Goal: Information Seeking & Learning: Learn about a topic

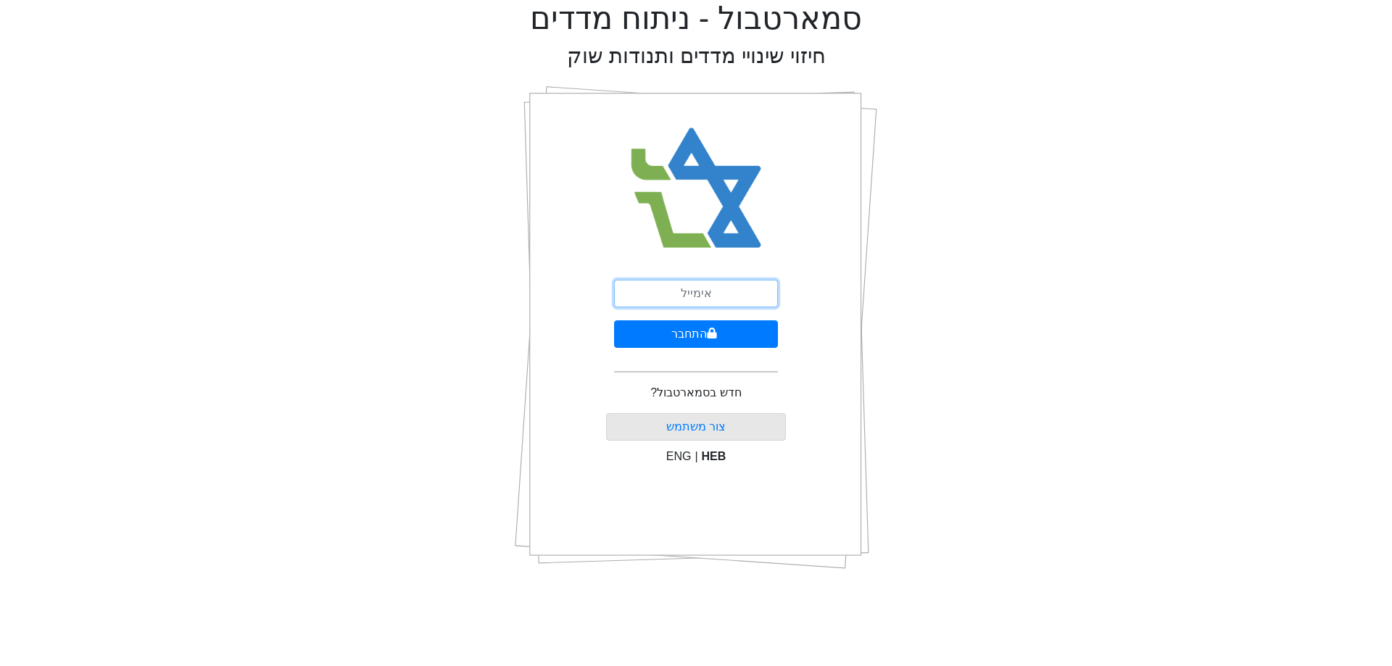
click at [670, 291] on input "email" at bounding box center [696, 294] width 164 height 28
type input "[EMAIL_ADDRESS][DOMAIN_NAME]"
click at [707, 331] on icon "submit" at bounding box center [712, 334] width 10 height 12
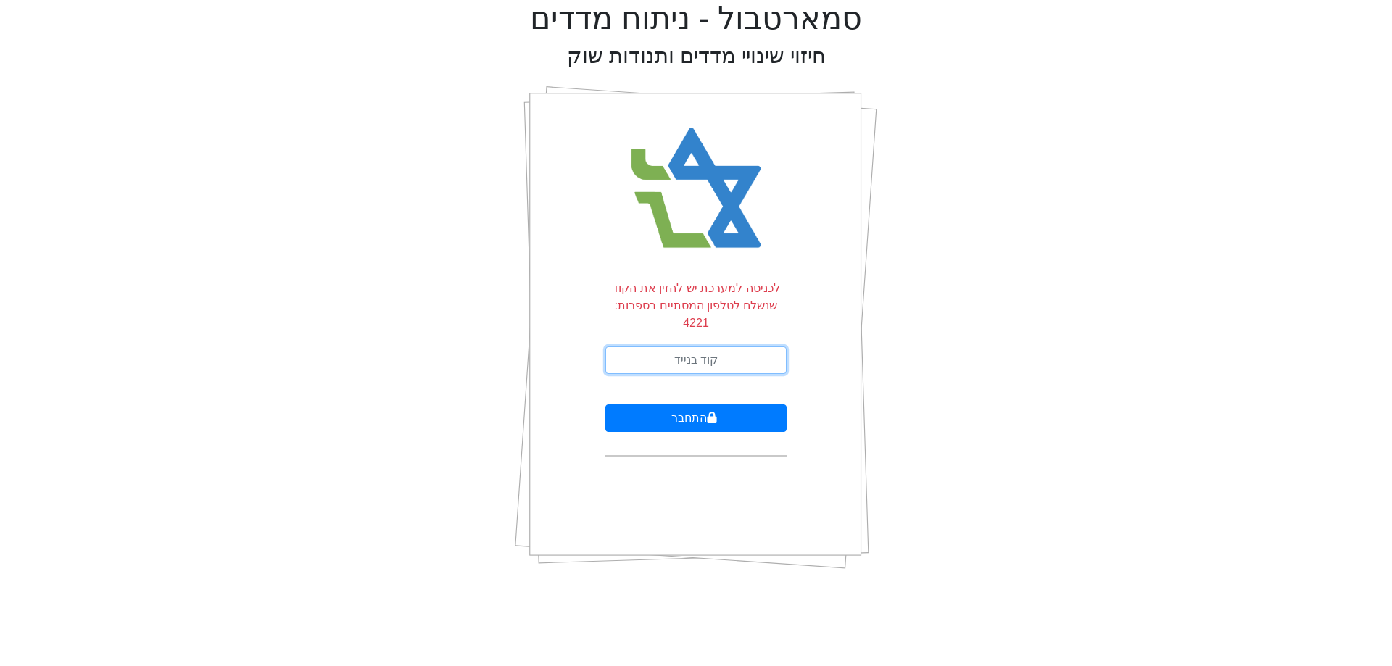
click at [642, 347] on input "text" at bounding box center [695, 361] width 181 height 28
type input "176044"
click at [737, 406] on button "התחבר" at bounding box center [695, 418] width 181 height 28
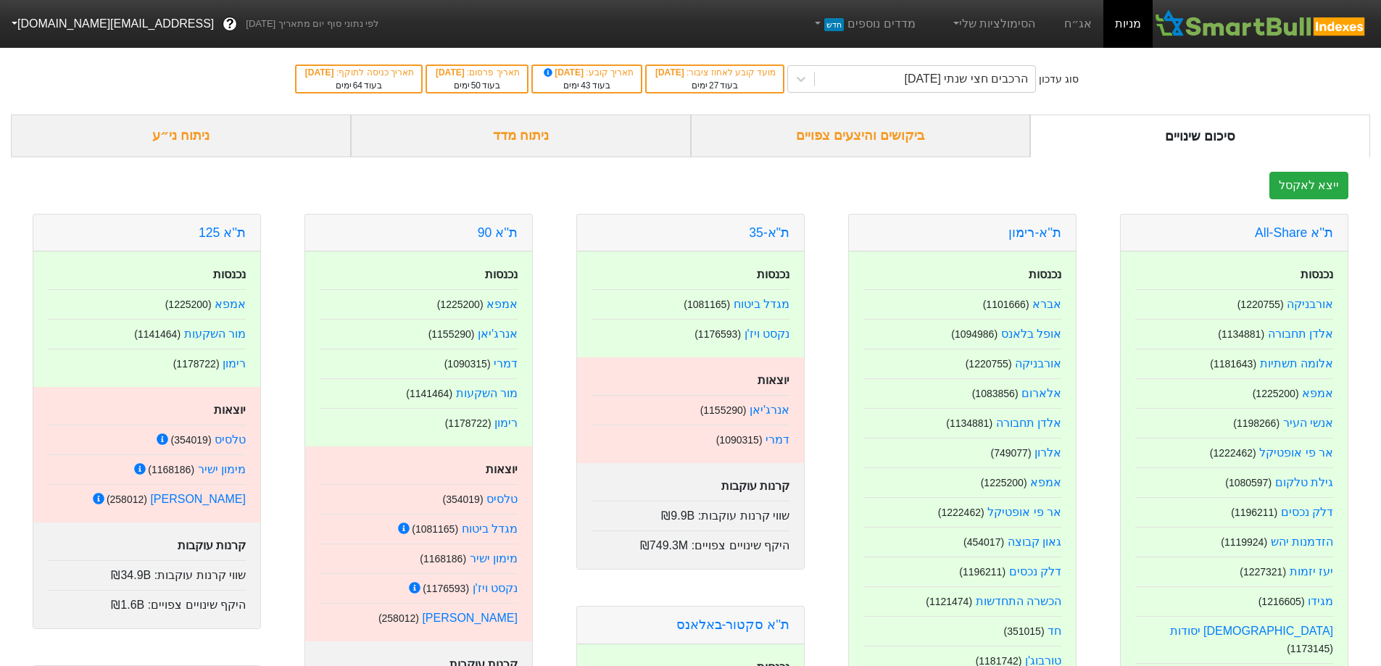
click at [1127, 29] on link "מניות" at bounding box center [1127, 24] width 49 height 48
click at [897, 135] on div "ביקושים והיצעים צפויים" at bounding box center [861, 136] width 340 height 43
